Goal: Information Seeking & Learning: Check status

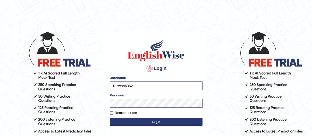
drag, startPoint x: 0, startPoint y: 0, endPoint x: 55, endPoint y: 73, distance: 91.4
click at [55, 73] on body "Login Please fix the following errors: Username Rizwan6362 Password Remember me…" at bounding box center [156, 84] width 312 height 136
click at [129, 88] on input "nip" at bounding box center [156, 86] width 93 height 9
type input "nipenyogesh"
click at [0, 89] on body "Login Please fix the following errors: Username nipenyogesh Password Remember m…" at bounding box center [156, 84] width 312 height 136
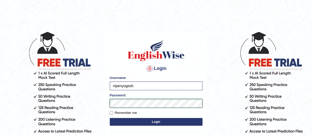
click at [110, 118] on button "Login" at bounding box center [156, 122] width 93 height 8
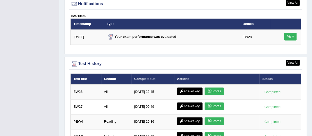
scroll to position [725, 0]
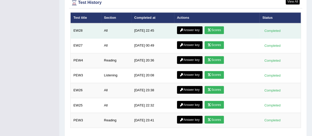
click at [221, 28] on link "Scores" at bounding box center [213, 30] width 19 height 8
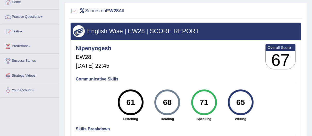
scroll to position [20, 0]
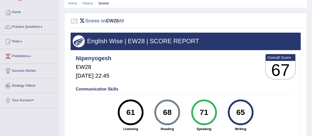
click at [86, 5] on li "History" at bounding box center [85, 3] width 15 height 5
click at [84, 2] on link "History" at bounding box center [88, 3] width 10 height 4
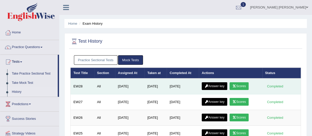
click at [221, 83] on link "Answer key" at bounding box center [214, 86] width 25 height 8
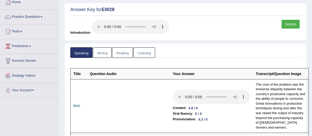
scroll to position [89, 0]
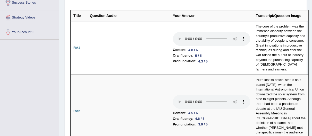
click at [221, 83] on td "Content : 4.5 / 6 Oral fluency : 4.6 / 5 Pronunciation : 3.9 / 5" at bounding box center [211, 111] width 83 height 73
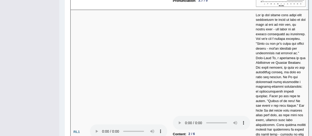
scroll to position [1120, 0]
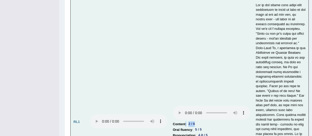
drag, startPoint x: 185, startPoint y: 108, endPoint x: 195, endPoint y: 107, distance: 10.6
click at [195, 122] on li "Content : 2 / 6" at bounding box center [211, 125] width 77 height 6
click at [195, 122] on div "2 / 6" at bounding box center [191, 124] width 11 height 5
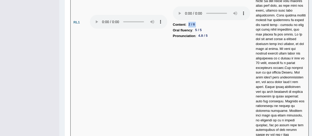
scroll to position [1193, 0]
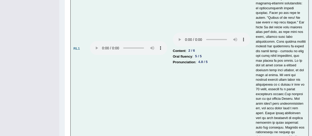
click at [214, 53] on td "Content : 2 / 6 Oral fluency : 5 / 5 Pronunciation : 4.8 / 5" at bounding box center [211, 48] width 83 height 245
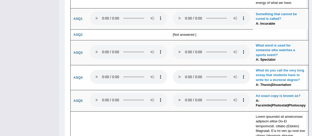
scroll to position [1486, 0]
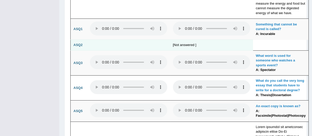
click at [187, 40] on td "[Not answered ]" at bounding box center [211, 45] width 83 height 11
click at [166, 40] on td at bounding box center [128, 45] width 83 height 11
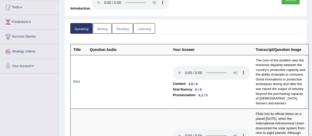
scroll to position [52, 0]
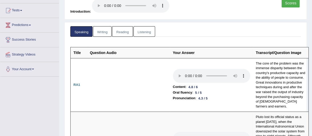
click at [284, 4] on link "Scores" at bounding box center [290, 3] width 18 height 9
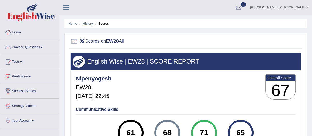
click at [85, 22] on link "History" at bounding box center [88, 24] width 10 height 4
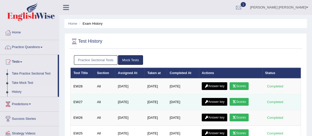
click at [210, 98] on link "Answer key" at bounding box center [214, 102] width 25 height 8
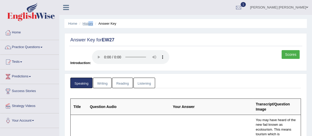
drag, startPoint x: 92, startPoint y: 24, endPoint x: 87, endPoint y: 23, distance: 5.2
click at [87, 23] on ul "Home History Answer Key" at bounding box center [185, 23] width 242 height 9
click at [87, 23] on link "History" at bounding box center [88, 24] width 10 height 4
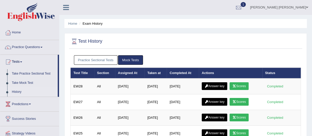
click at [224, 84] on link "Answer key" at bounding box center [214, 86] width 25 height 8
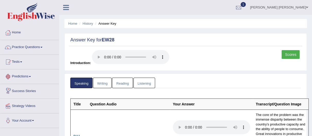
click at [101, 80] on link "Writing" at bounding box center [102, 83] width 19 height 11
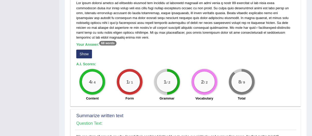
scroll to position [153, 0]
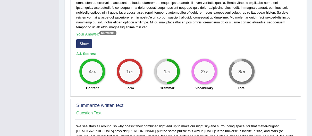
click at [83, 39] on button "Show" at bounding box center [84, 43] width 16 height 9
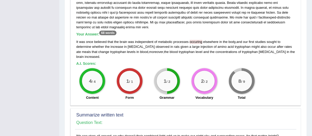
click at [183, 68] on div "1 / 2 Grammar" at bounding box center [166, 84] width 37 height 33
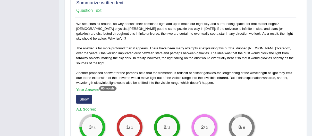
scroll to position [276, 0]
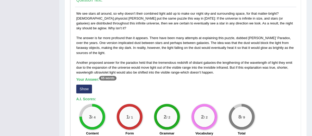
click at [87, 85] on button "Show" at bounding box center [84, 89] width 16 height 9
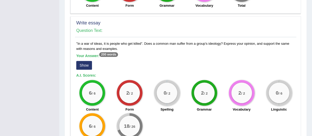
scroll to position [432, 0]
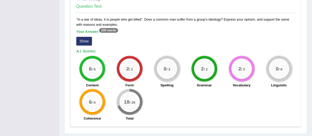
click at [83, 37] on button "Show" at bounding box center [84, 41] width 16 height 9
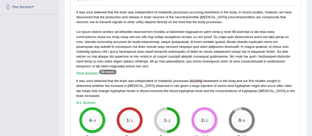
scroll to position [0, 0]
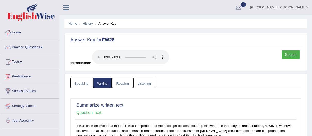
click at [125, 87] on link "Reading" at bounding box center [122, 83] width 21 height 11
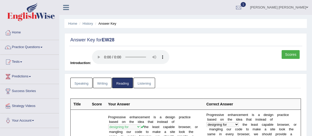
click at [143, 85] on link "Listening" at bounding box center [144, 83] width 22 height 11
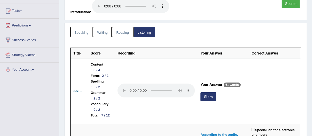
scroll to position [82, 0]
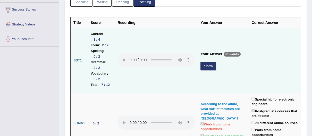
click at [210, 71] on button "Show" at bounding box center [208, 66] width 16 height 9
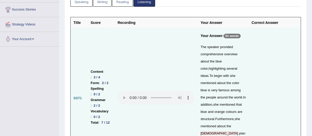
click at [94, 127] on td "Content : 3 / 4 Form : 2 / 2 Spelling : 0 / 2 Grammar : 2 / 2 Vocabulary : 0 / …" at bounding box center [101, 98] width 27 height 141
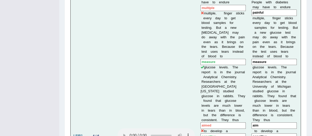
scroll to position [357, 0]
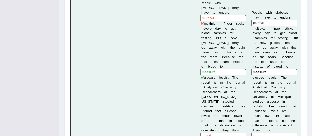
drag, startPoint x: 266, startPoint y: 21, endPoint x: 269, endPoint y: 20, distance: 3.7
drag, startPoint x: 217, startPoint y: 17, endPoint x: 221, endPoint y: 17, distance: 4.4
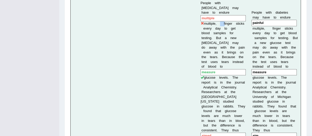
click at [260, 27] on b "p" at bounding box center [261, 29] width 2 height 4
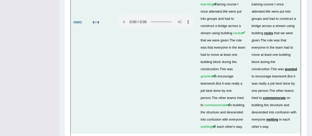
scroll to position [1789, 0]
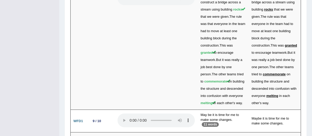
drag, startPoint x: 97, startPoint y: 99, endPoint x: 109, endPoint y: 98, distance: 12.4
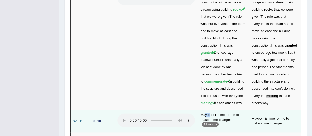
drag, startPoint x: 202, startPoint y: 52, endPoint x: 209, endPoint y: 49, distance: 7.5
click at [209, 110] on td "May be it is time for me to make some changes. 11 words" at bounding box center [223, 121] width 51 height 23
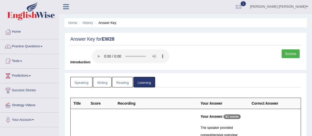
scroll to position [0, 0]
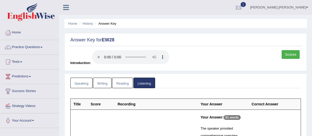
click at [293, 56] on link "Scores" at bounding box center [290, 54] width 18 height 9
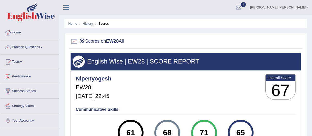
click at [88, 23] on link "History" at bounding box center [88, 24] width 10 height 4
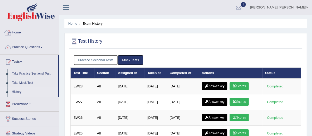
click at [23, 32] on link "Home" at bounding box center [29, 31] width 59 height 13
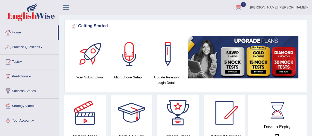
click at [308, 9] on link "[PERSON_NAME] [PERSON_NAME]" at bounding box center [279, 6] width 66 height 13
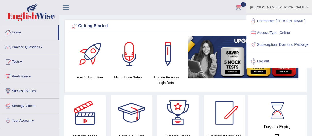
click at [268, 66] on link "Log out" at bounding box center [279, 62] width 65 height 12
